Goal: Task Accomplishment & Management: Manage account settings

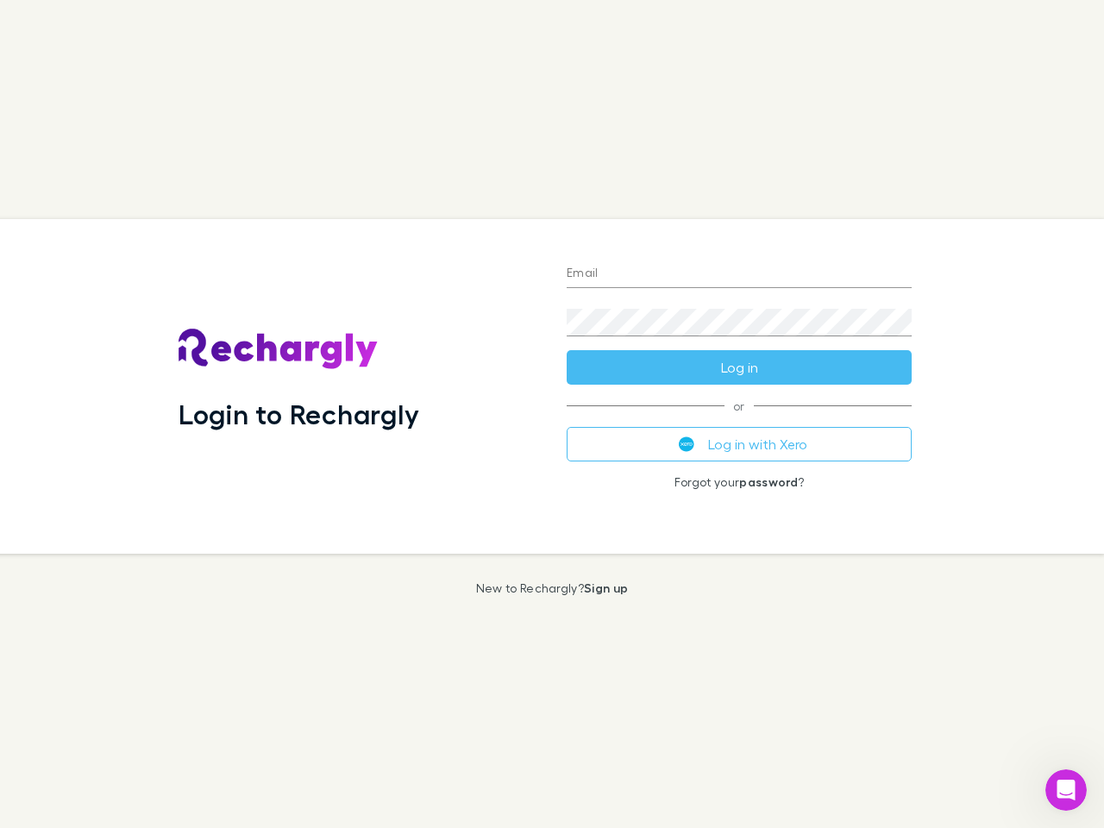
click at [552, 414] on div "Login to Rechargly" at bounding box center [359, 386] width 388 height 335
click at [739, 274] on input "Email" at bounding box center [739, 274] width 345 height 28
click at [739, 367] on form "Email Password Log in" at bounding box center [739, 316] width 345 height 138
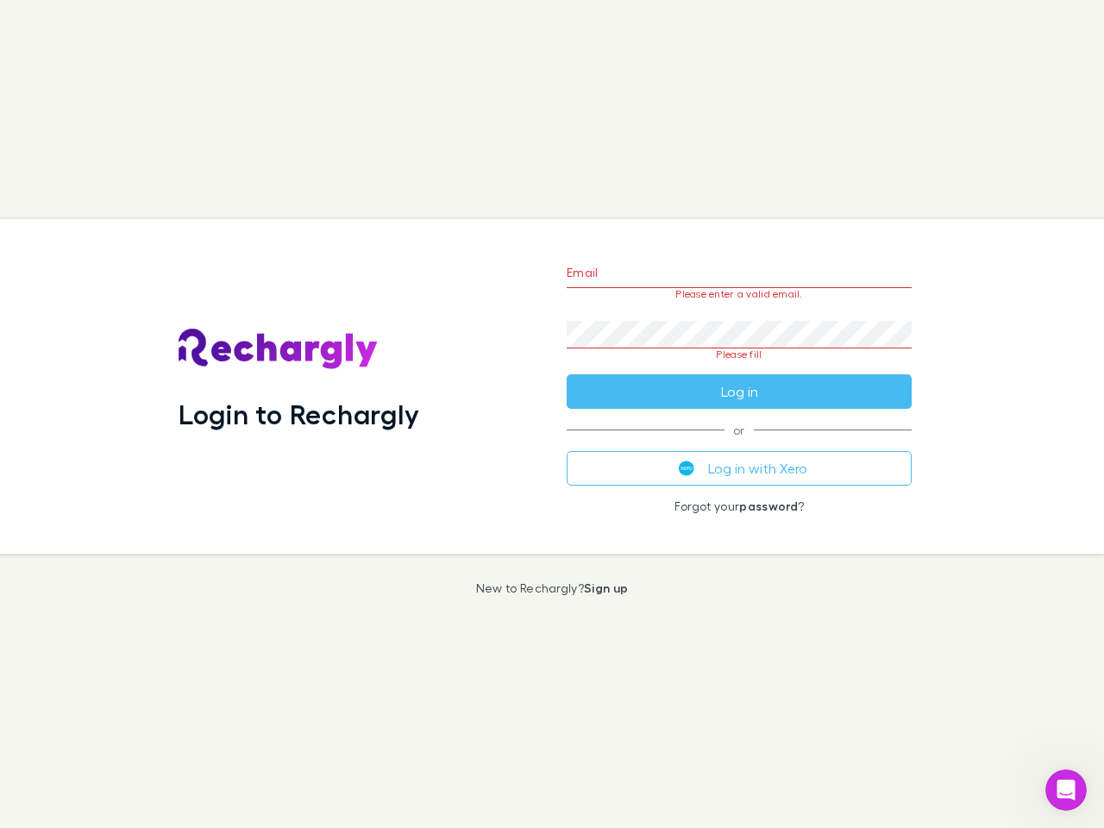
click at [739, 444] on div "Email Please enter a valid email. Password Please fill Log in or Log in with Xe…" at bounding box center [739, 386] width 373 height 335
click at [1066, 790] on icon "Open Intercom Messenger" at bounding box center [1066, 790] width 28 height 28
